Goal: Task Accomplishment & Management: Complete application form

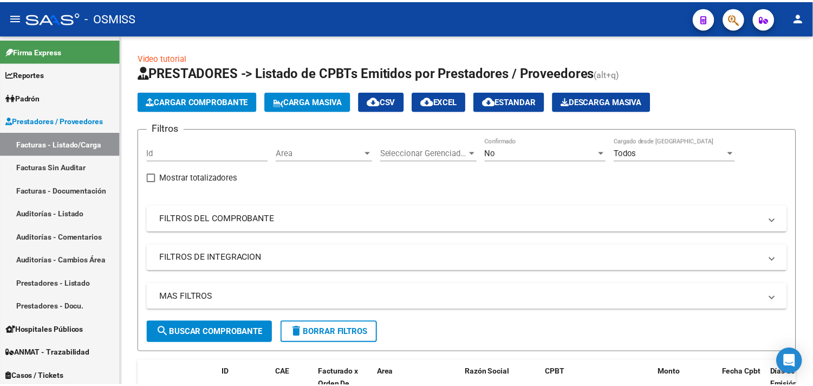
scroll to position [72, 0]
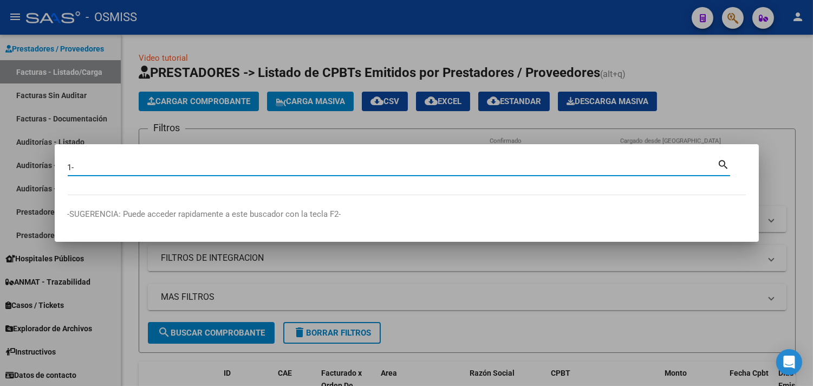
paste input "83890"
type input "1- 83890"
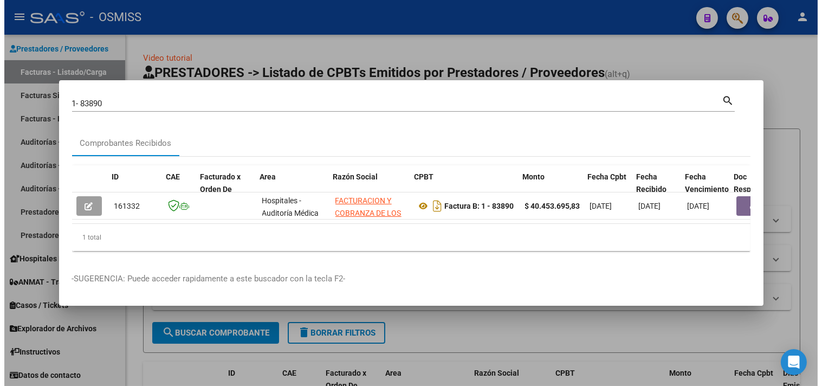
scroll to position [0, 405]
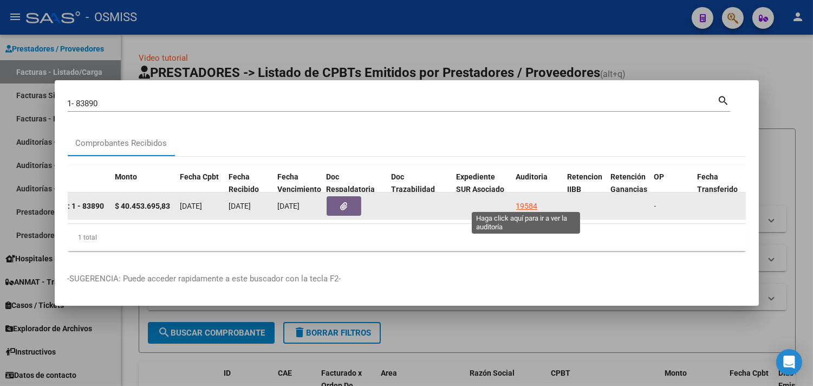
click at [528, 201] on div "19584" at bounding box center [527, 206] width 22 height 12
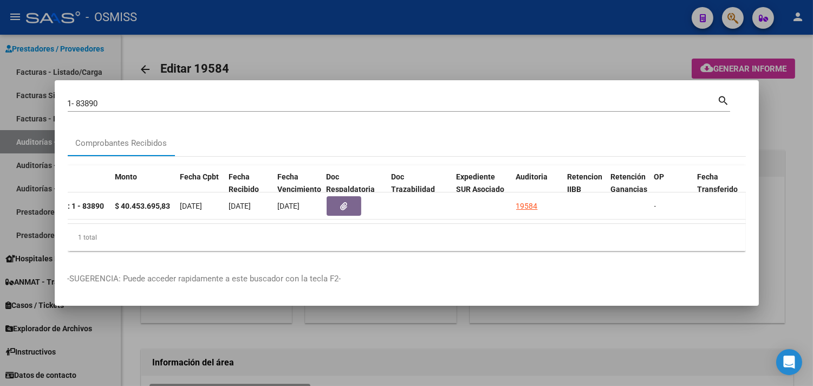
click at [789, 130] on div at bounding box center [406, 193] width 813 height 386
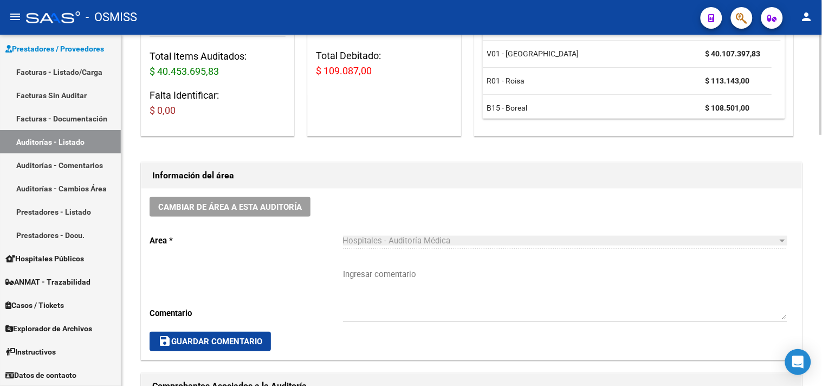
scroll to position [180, 0]
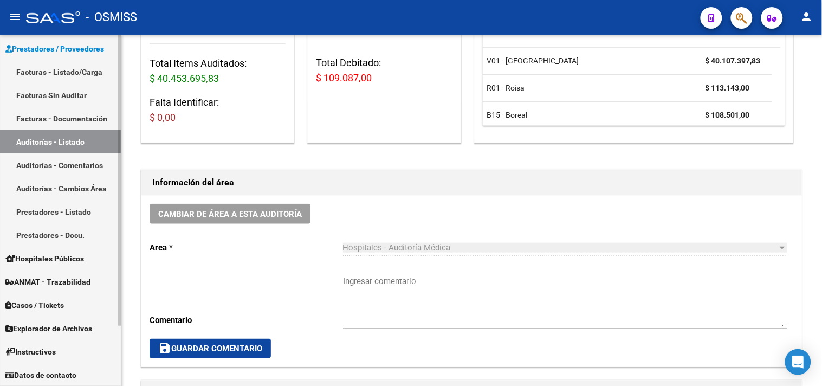
click at [65, 78] on link "Facturas - Listado/Carga" at bounding box center [60, 71] width 121 height 23
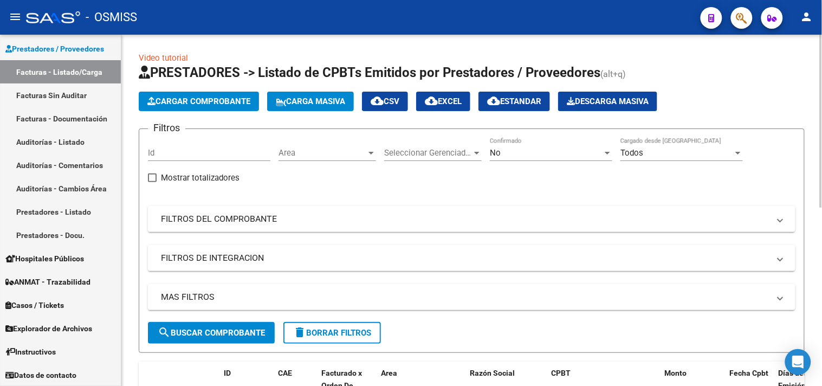
click at [185, 107] on button "Cargar Comprobante" at bounding box center [199, 102] width 120 height 20
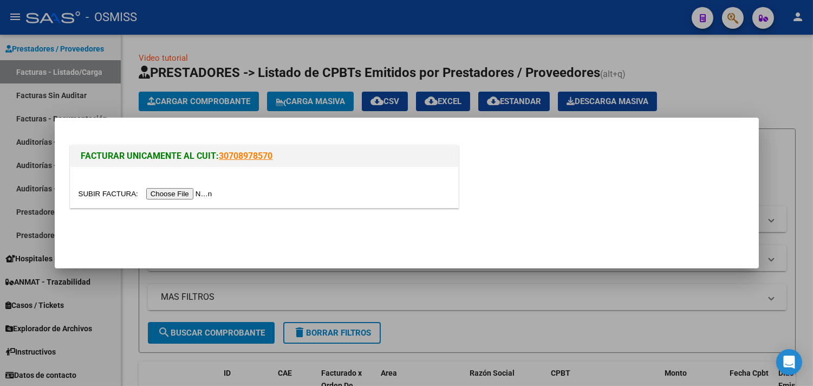
click at [200, 191] on input "file" at bounding box center [147, 193] width 137 height 11
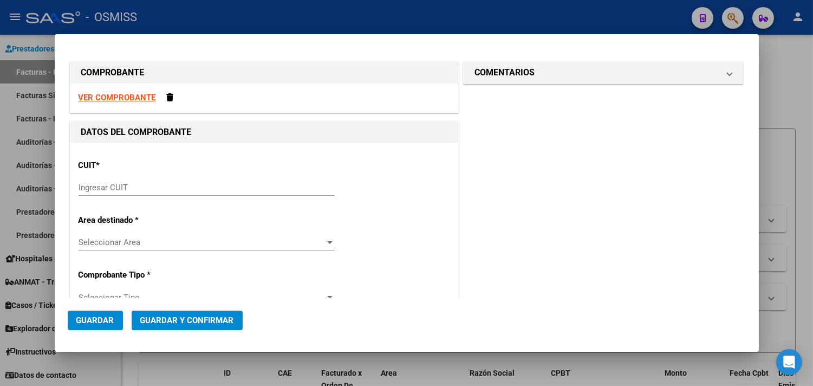
click at [199, 189] on input "Ingresar CUIT" at bounding box center [207, 188] width 256 height 10
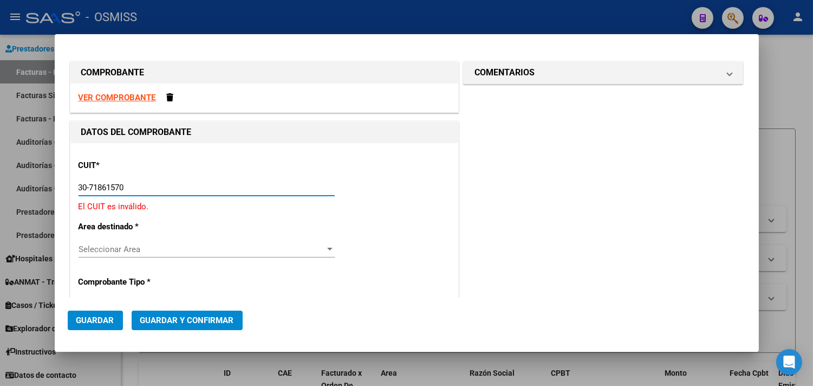
type input "30-71861570-0"
type input "1"
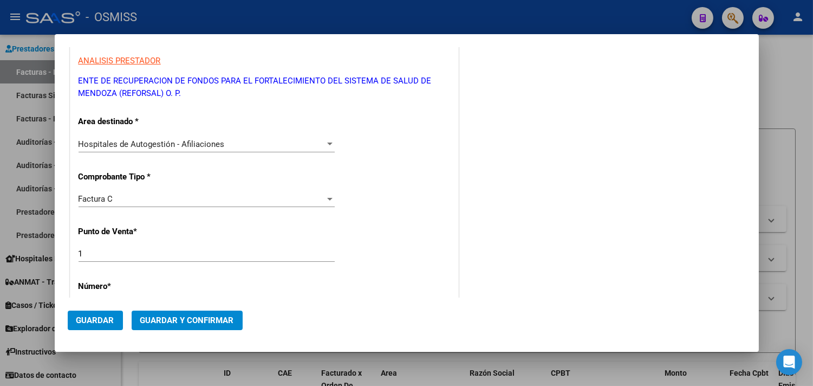
scroll to position [180, 0]
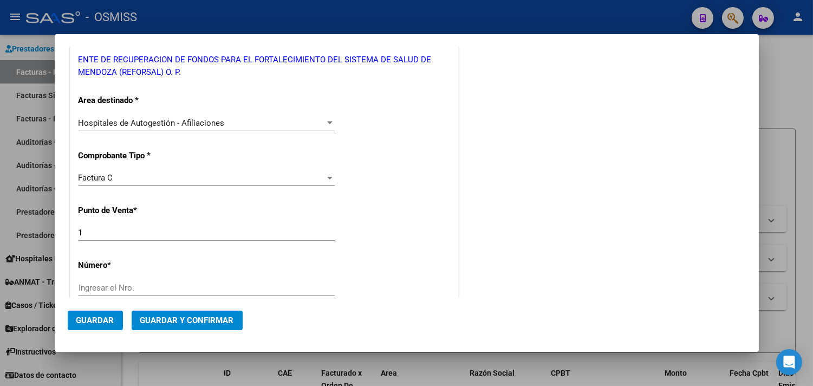
type input "30-71861570-0"
click at [118, 181] on div "Factura C" at bounding box center [202, 178] width 246 height 10
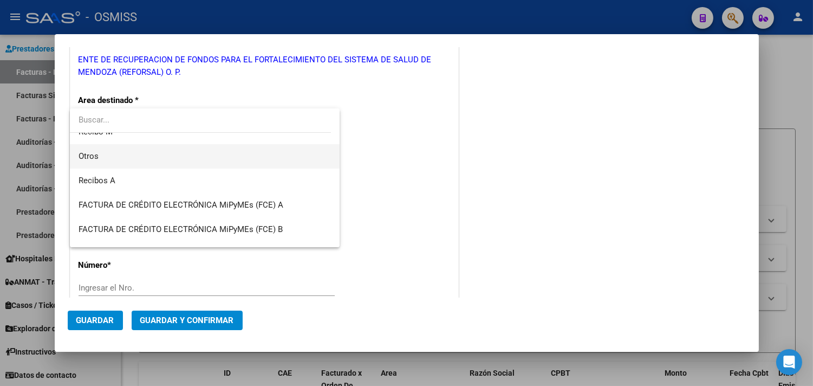
click at [114, 160] on span "Otros" at bounding box center [205, 156] width 253 height 24
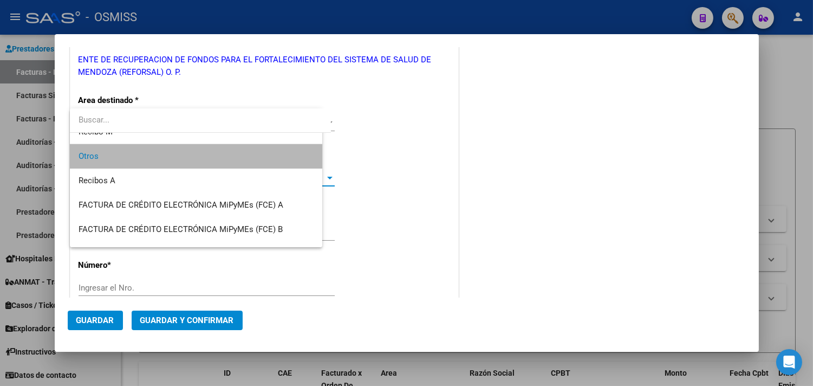
scroll to position [268, 0]
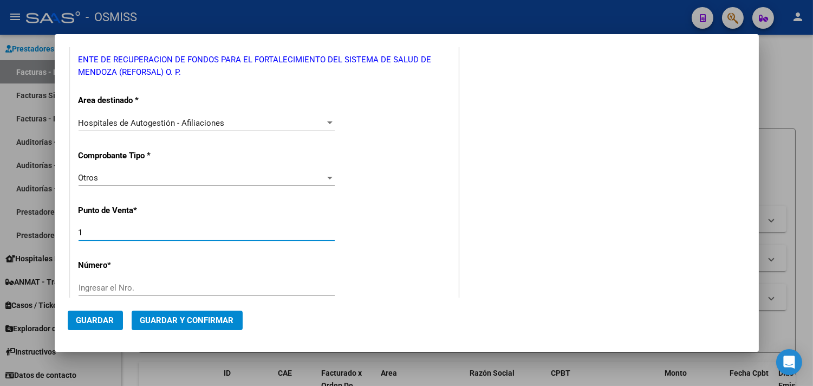
drag, startPoint x: 84, startPoint y: 233, endPoint x: 78, endPoint y: 233, distance: 6.0
click at [79, 233] on input "1" at bounding box center [207, 233] width 256 height 10
type input "0"
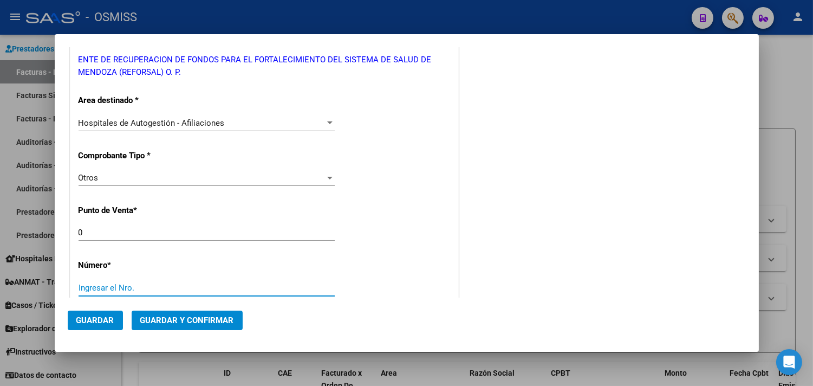
click at [138, 284] on input "Ingresar el Nro." at bounding box center [207, 288] width 256 height 10
paste input "32180"
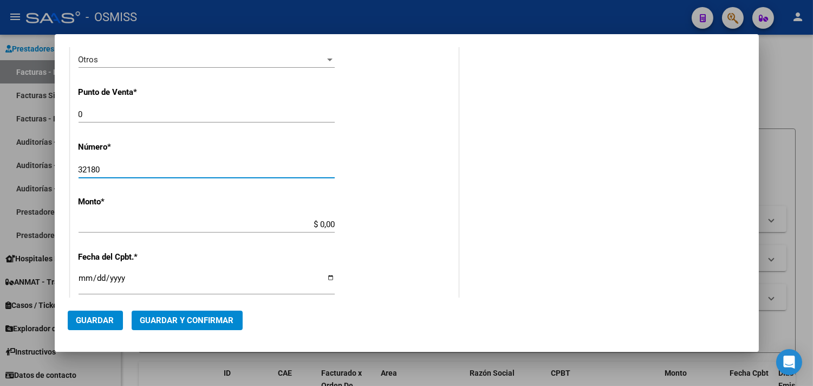
scroll to position [301, 0]
type input "32180"
click at [317, 217] on input "$ 0,00" at bounding box center [207, 222] width 256 height 10
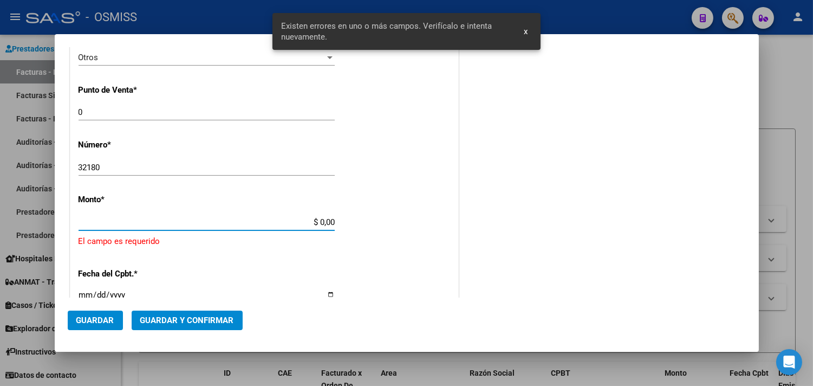
scroll to position [345, 0]
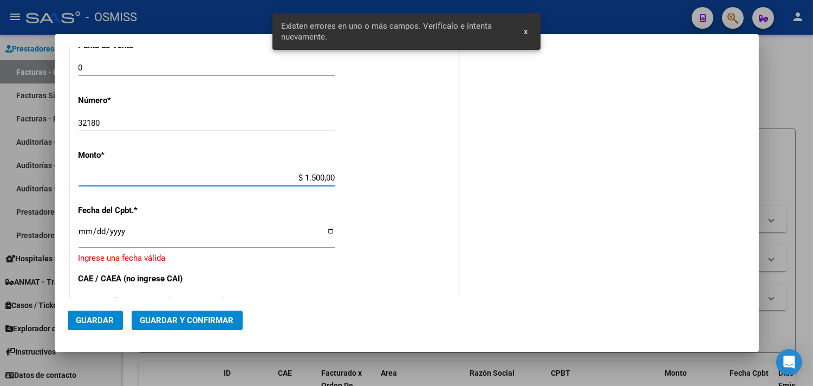
type input "$ 15.000,00"
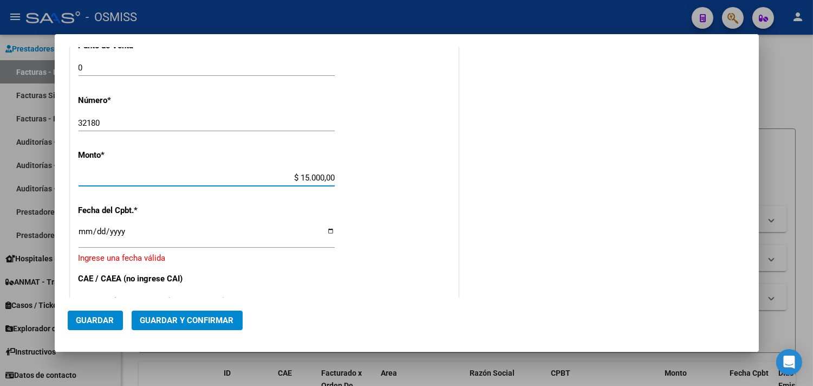
click at [84, 228] on input "Ingresar la fecha" at bounding box center [207, 235] width 256 height 17
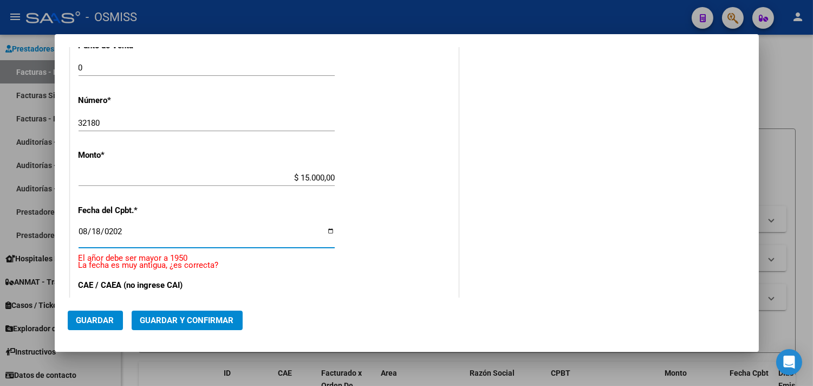
type input "[DATE]"
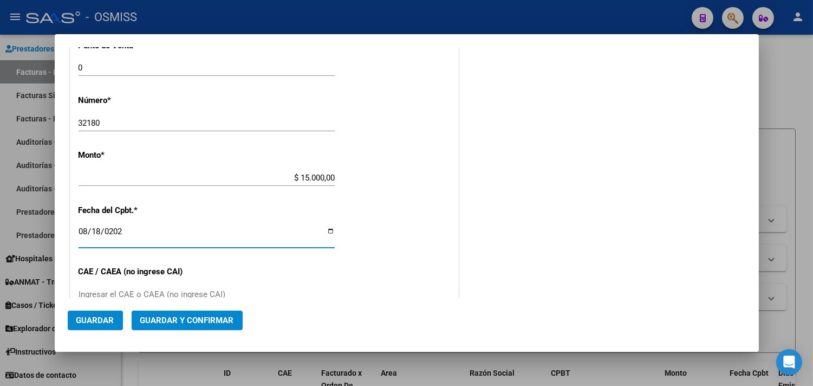
click at [186, 328] on button "Guardar y Confirmar" at bounding box center [187, 320] width 111 height 20
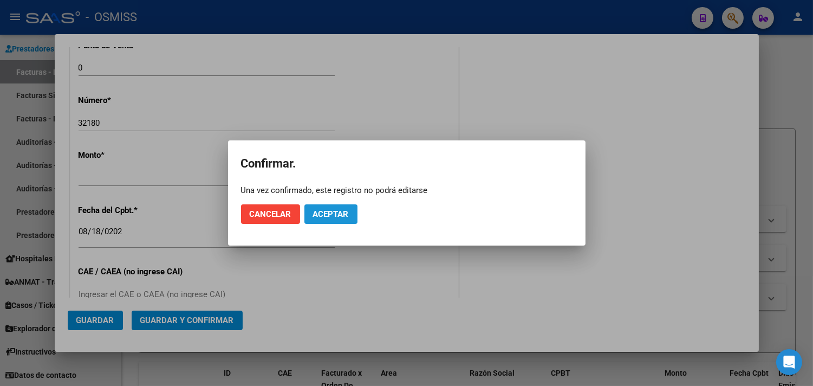
click at [325, 212] on span "Aceptar" at bounding box center [331, 214] width 36 height 10
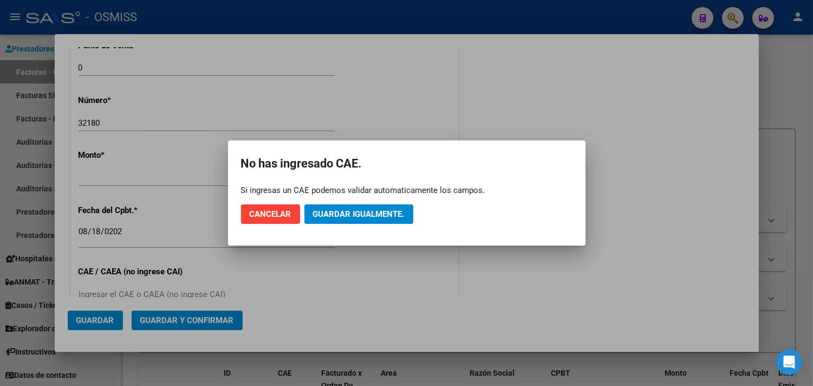
click at [351, 197] on mat-dialog-actions "Cancelar Guardar igualmente." at bounding box center [407, 214] width 332 height 37
click at [352, 209] on span "Guardar igualmente." at bounding box center [359, 214] width 92 height 10
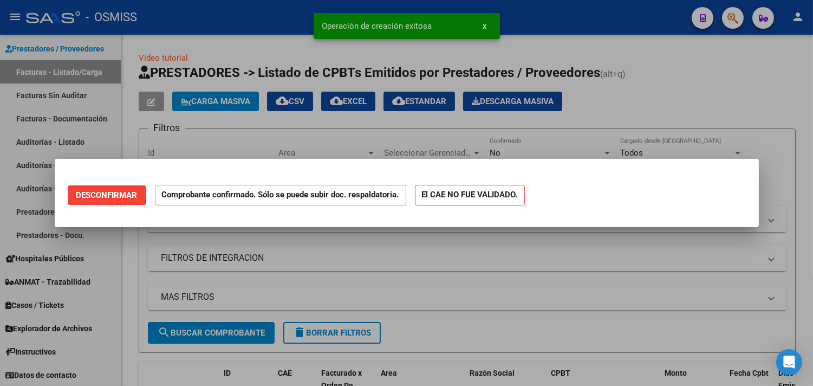
scroll to position [0, 0]
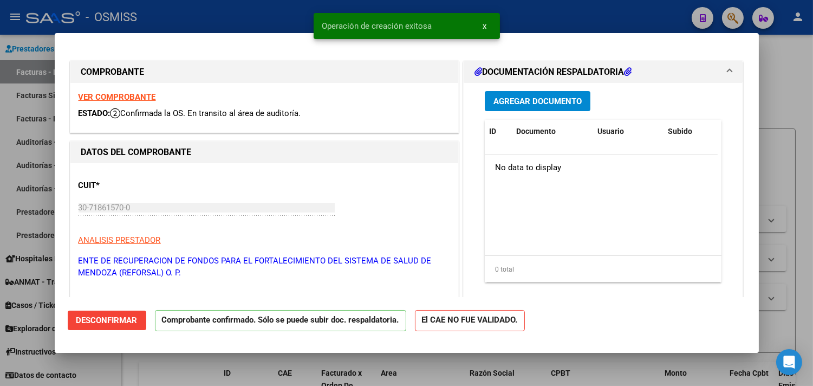
type input "[DATE]"
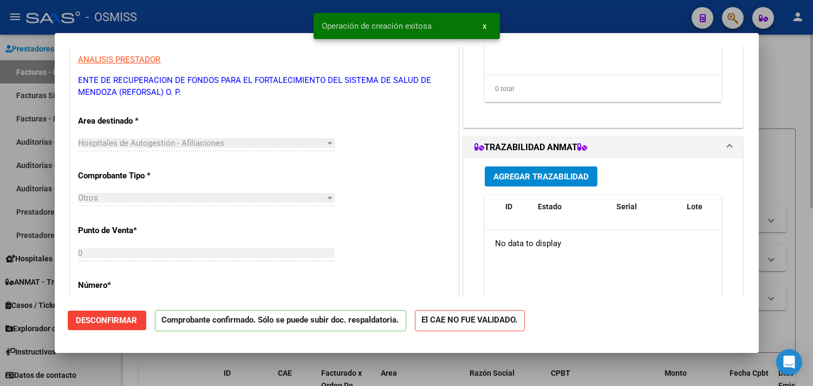
click at [801, 98] on div at bounding box center [406, 193] width 813 height 386
type input "$ 0,00"
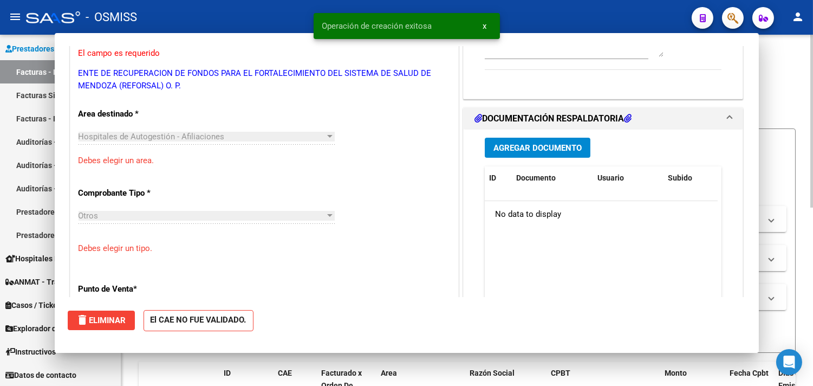
scroll to position [174, 0]
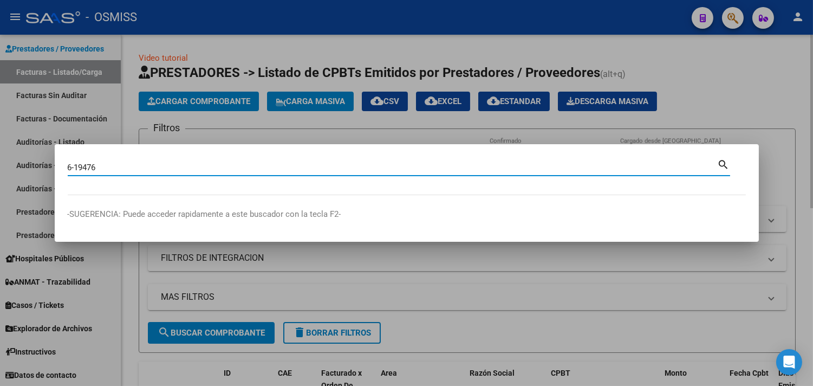
type input "6-19476"
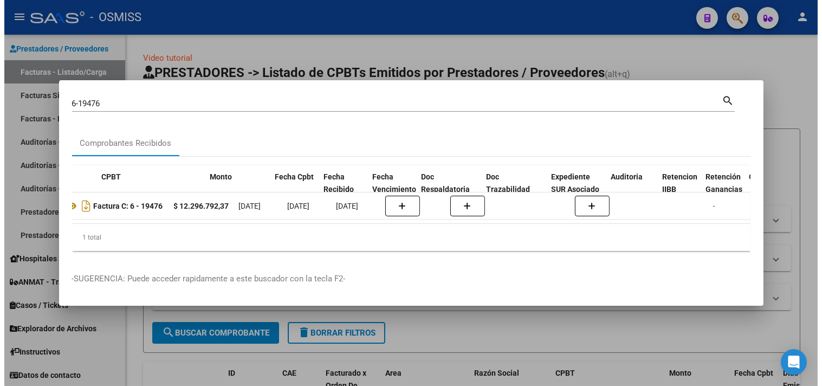
scroll to position [0, 0]
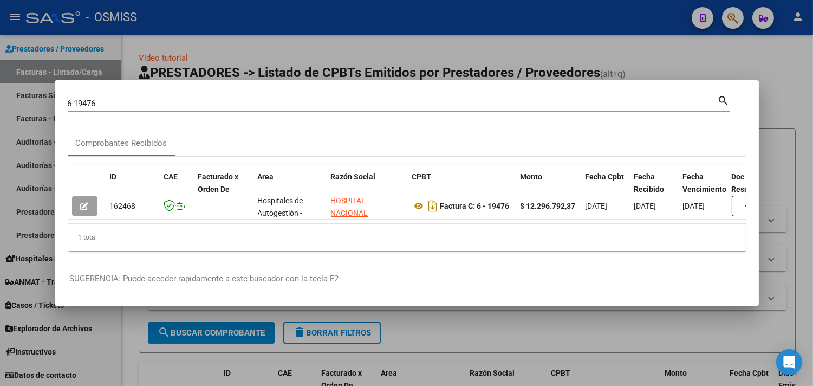
click at [783, 86] on div at bounding box center [406, 193] width 813 height 386
